Goal: Task Accomplishment & Management: Manage account settings

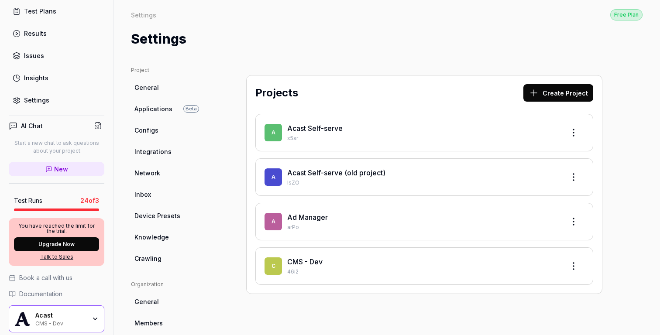
scroll to position [109, 0]
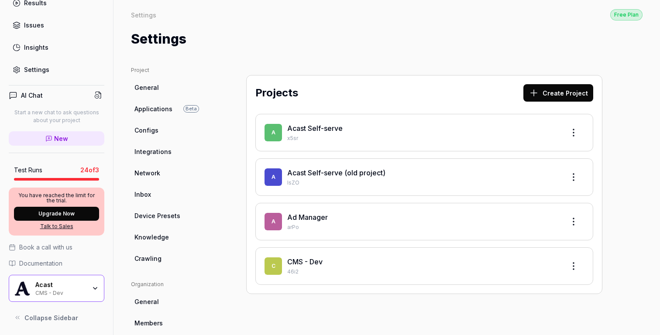
click at [72, 291] on div "CMS - Dev" at bounding box center [60, 292] width 51 height 7
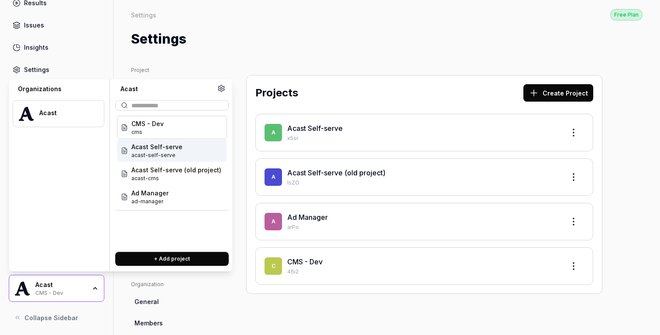
click at [164, 146] on span "Acast Self-serve" at bounding box center [156, 146] width 51 height 9
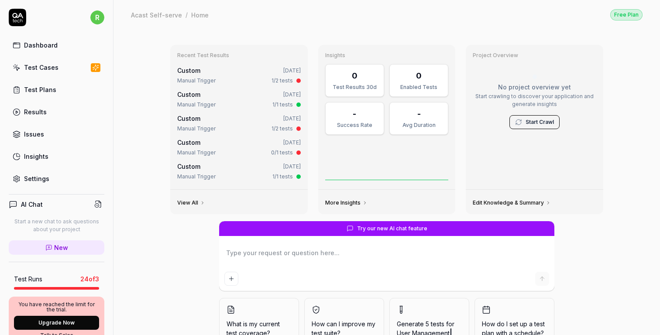
type textarea "*"
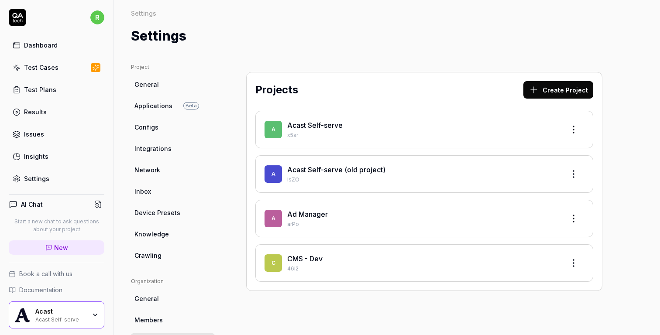
click at [15, 17] on icon at bounding box center [17, 15] width 11 height 5
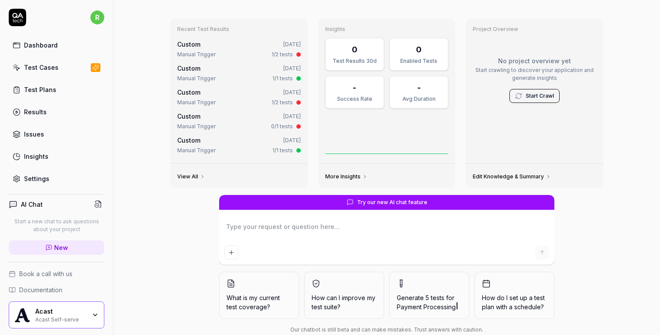
scroll to position [32, 0]
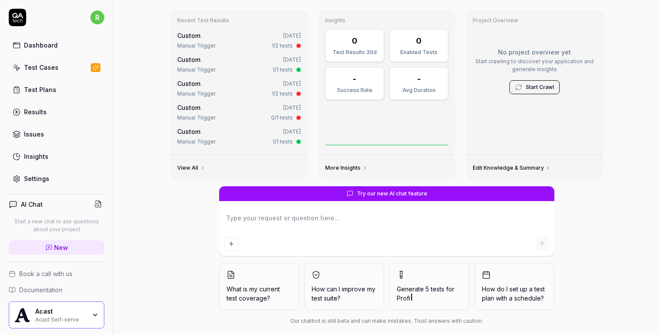
type textarea "*"
click at [54, 174] on link "Settings" at bounding box center [57, 178] width 96 height 17
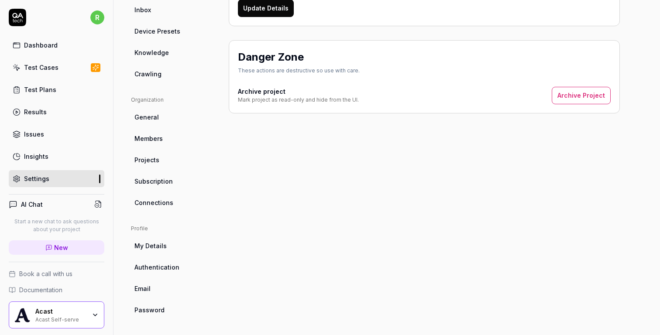
scroll to position [182, 0]
click at [167, 181] on span "Subscription" at bounding box center [153, 180] width 38 height 9
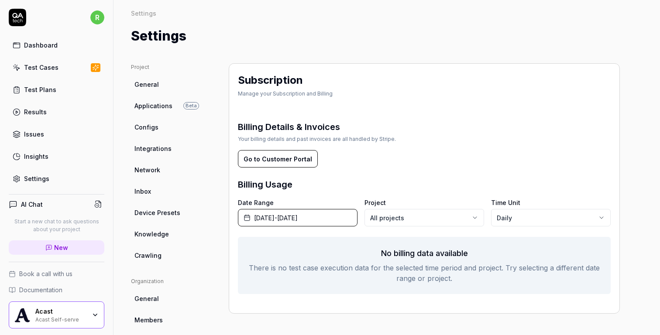
click at [164, 109] on span "Applications" at bounding box center [153, 105] width 38 height 9
